Goal: Task Accomplishment & Management: Use online tool/utility

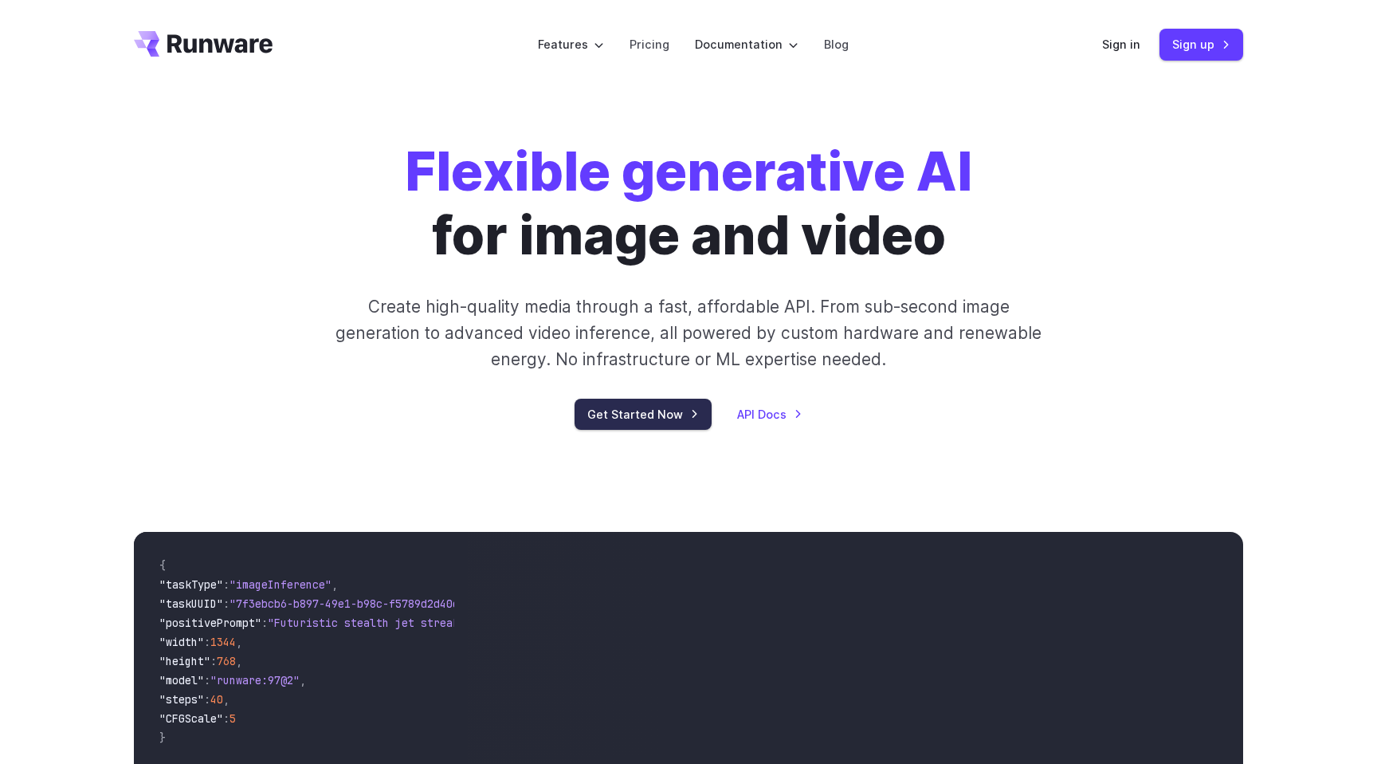
click at [669, 407] on link "Get Started Now" at bounding box center [643, 414] width 137 height 31
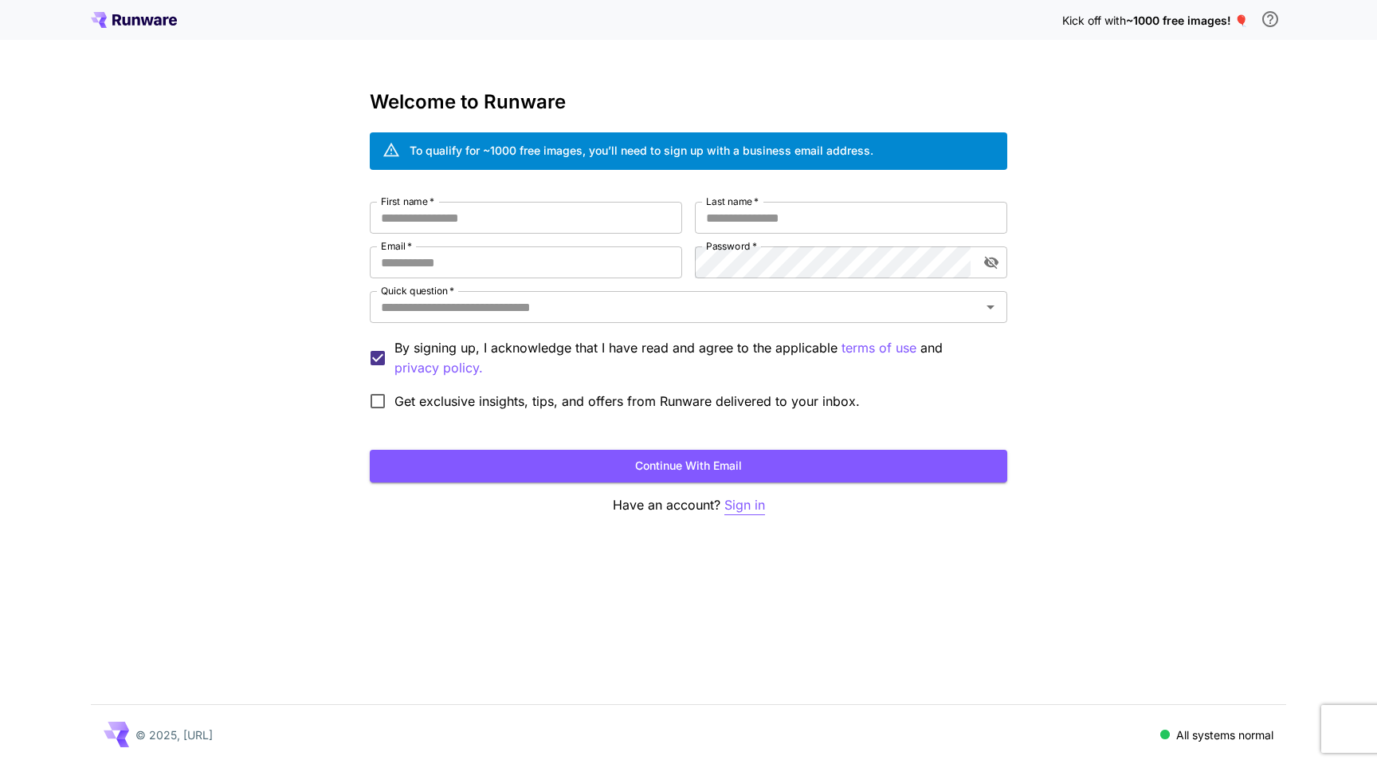
click at [750, 504] on p "Sign in" at bounding box center [745, 505] width 41 height 20
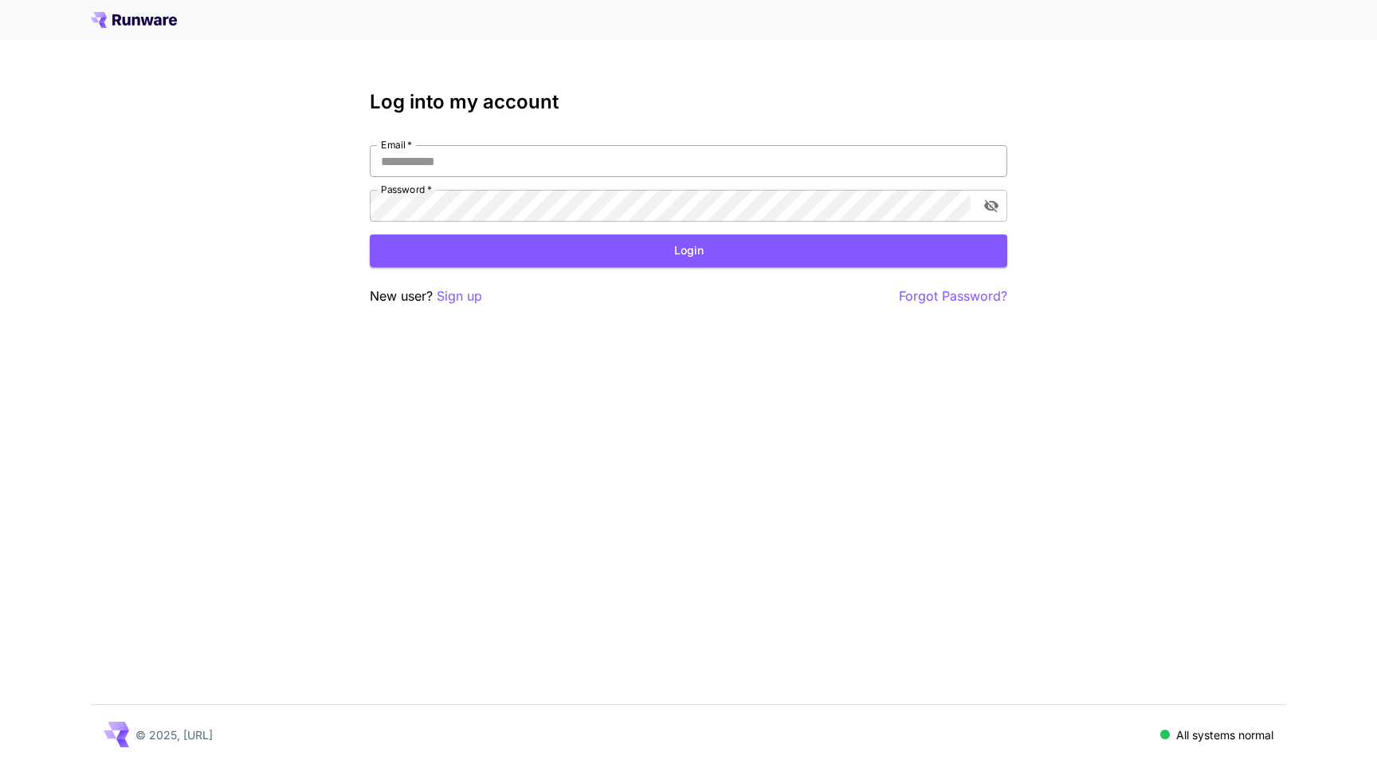
click at [568, 149] on input "Email   *" at bounding box center [689, 161] width 638 height 32
type input "**********"
click button "Login" at bounding box center [689, 250] width 638 height 33
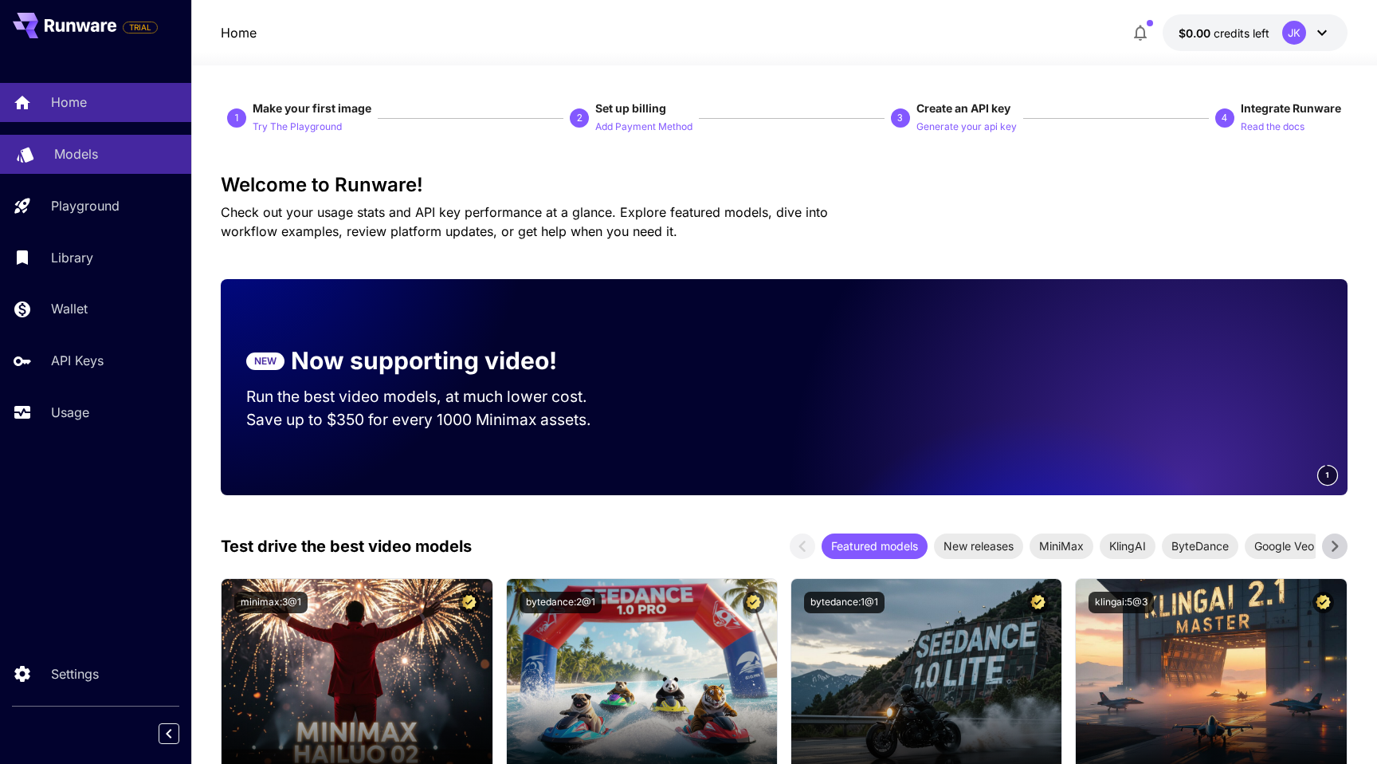
click at [90, 148] on p "Models" at bounding box center [76, 153] width 44 height 19
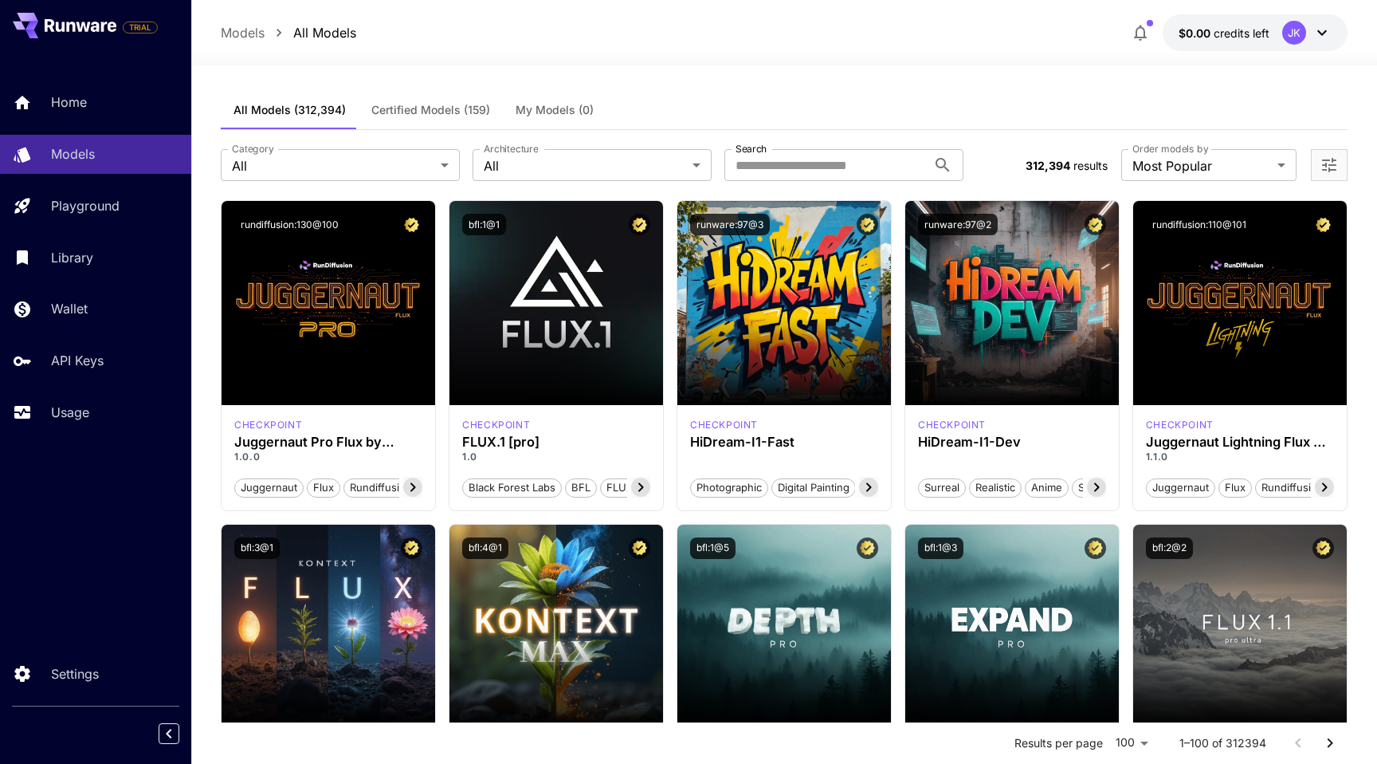
click at [88, 358] on p "API Keys" at bounding box center [80, 360] width 53 height 19
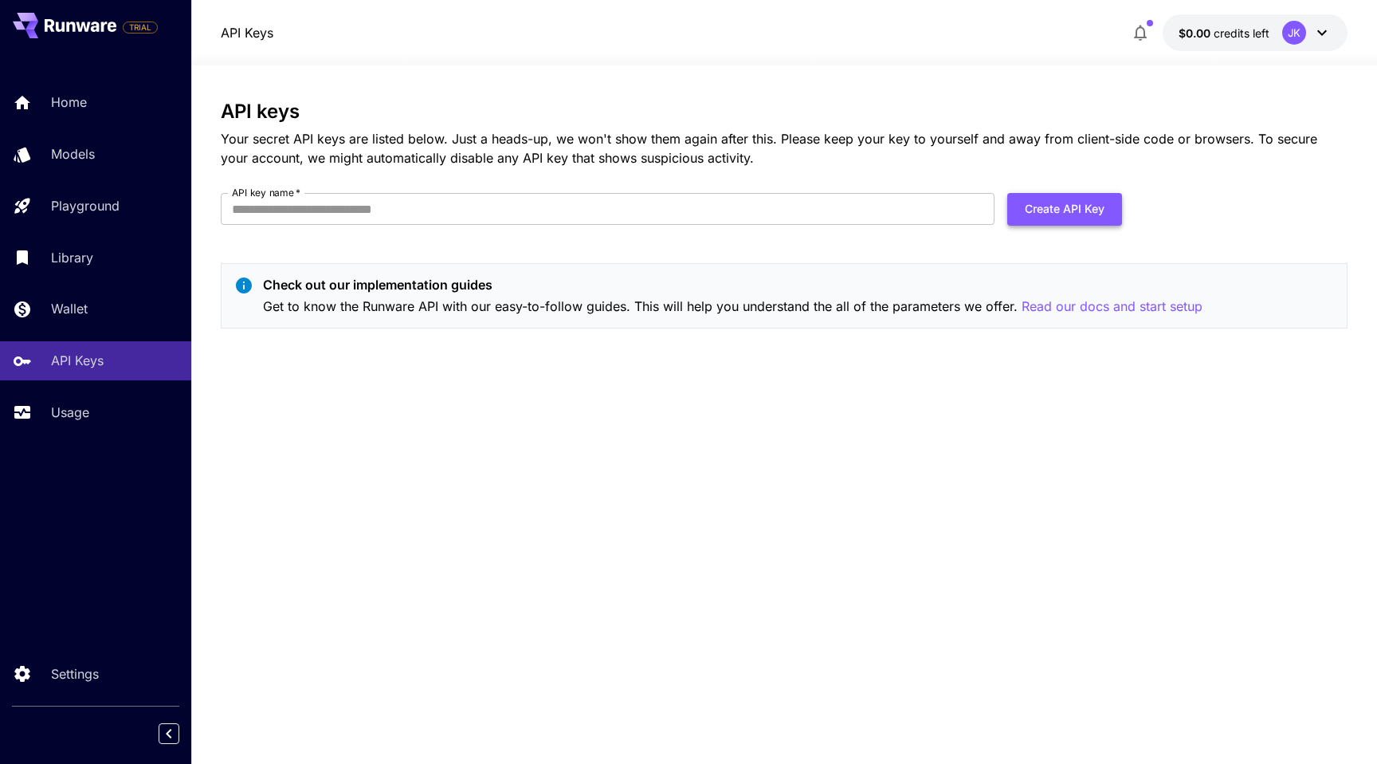
click at [1047, 209] on button "Create API Key" at bounding box center [1065, 209] width 115 height 33
type input "**********"
click at [1046, 217] on button "Create API Key" at bounding box center [1065, 209] width 115 height 33
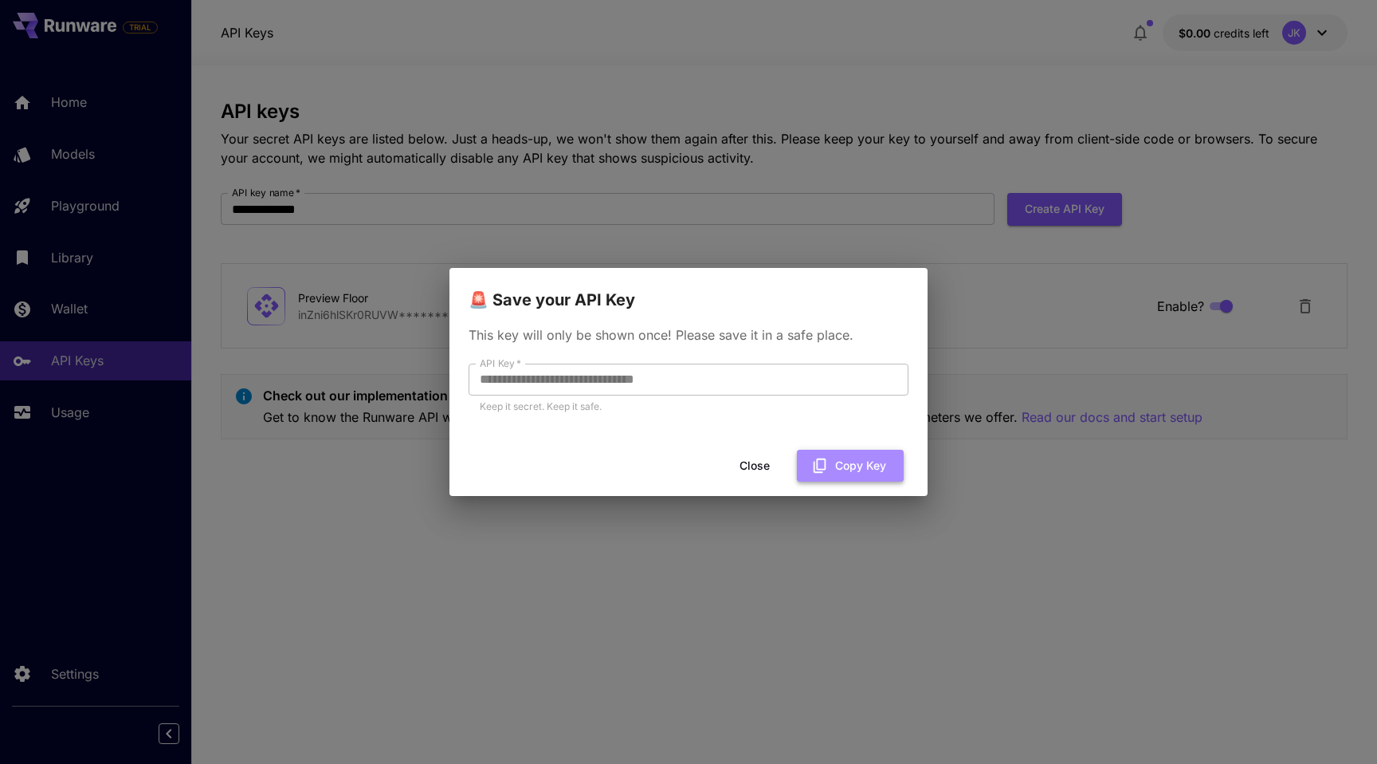
click at [851, 466] on button "Copy Key" at bounding box center [850, 466] width 107 height 33
